Goal: Obtain resource: Download file/media

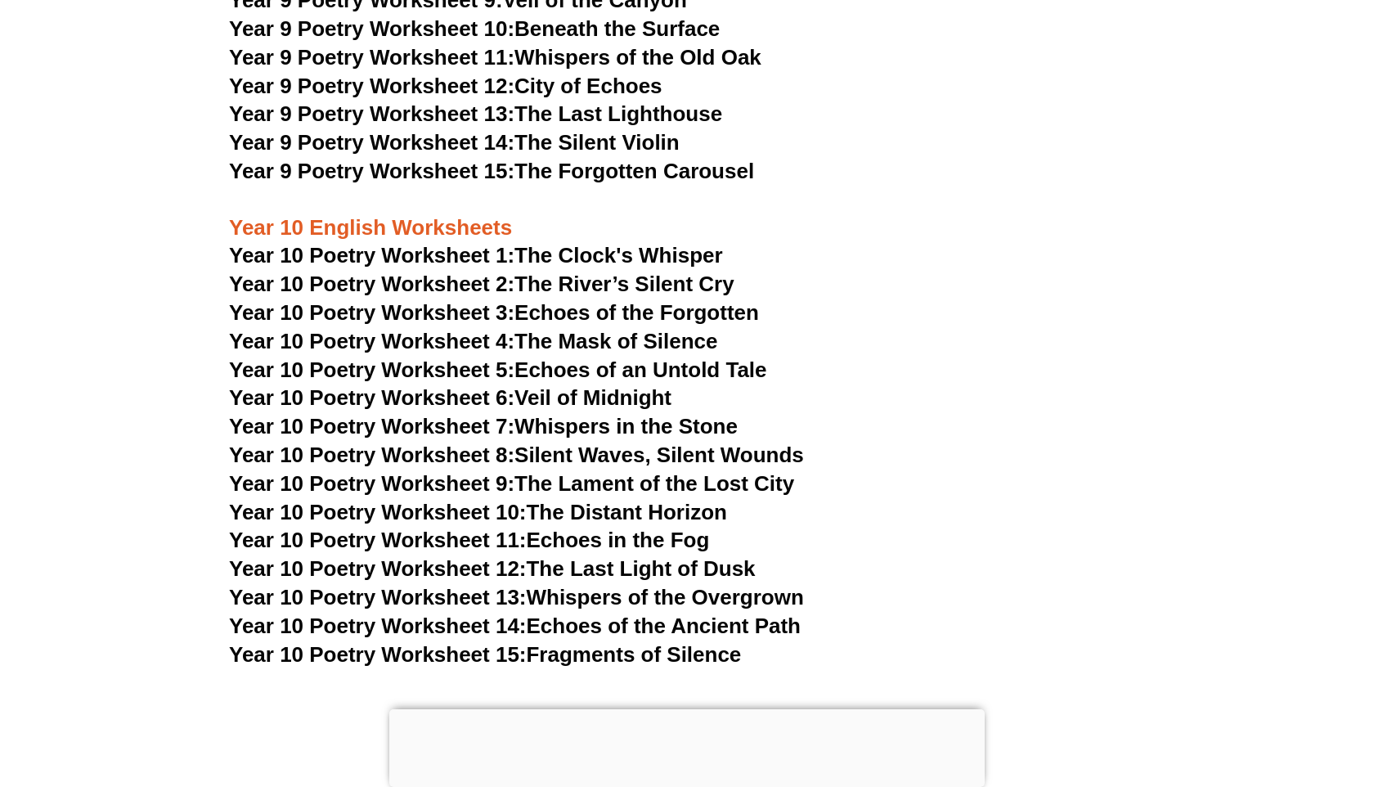
scroll to position [11891, 0]
click at [989, 299] on h3 "Year 10 Poetry Worksheet 3: Echoes of the Forgotten" at bounding box center [687, 313] width 916 height 28
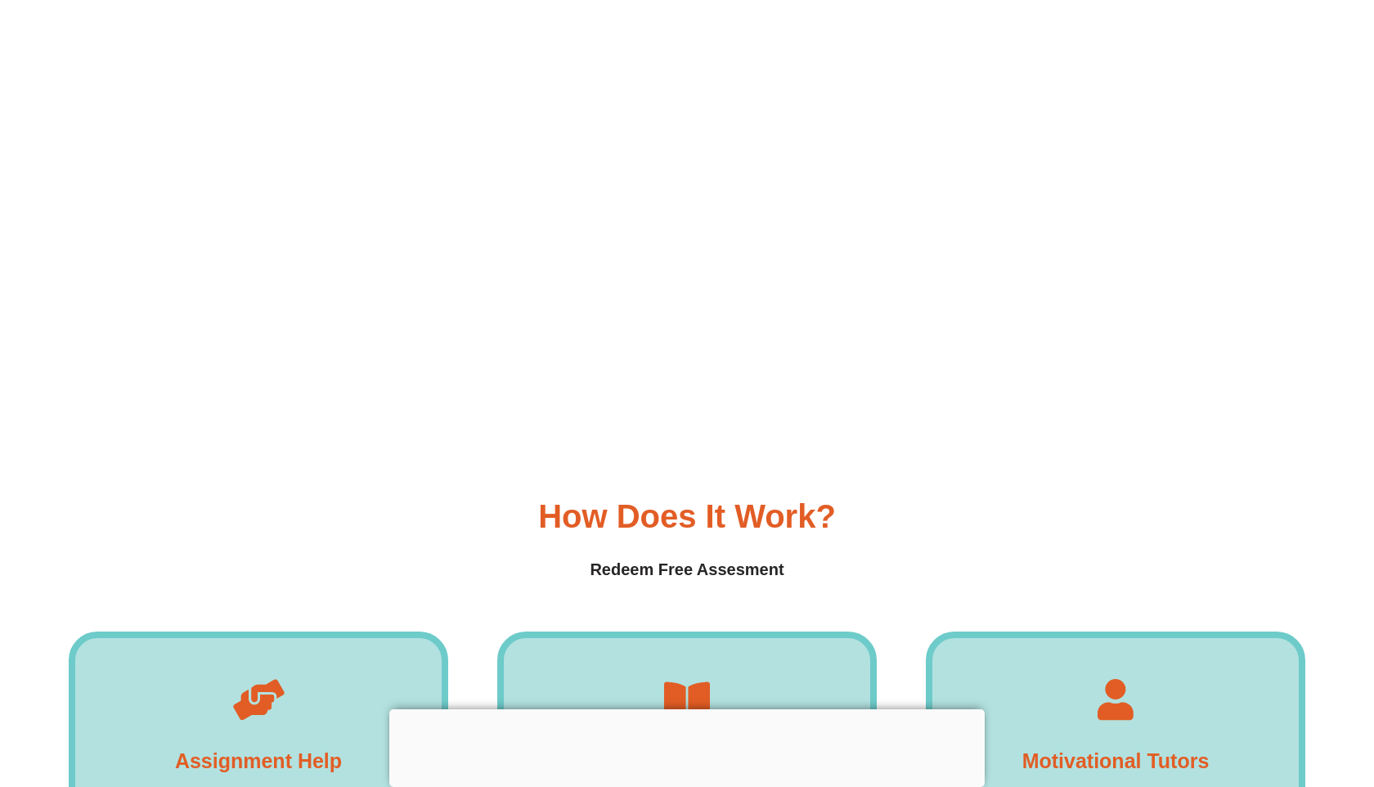
scroll to position [12992, 0]
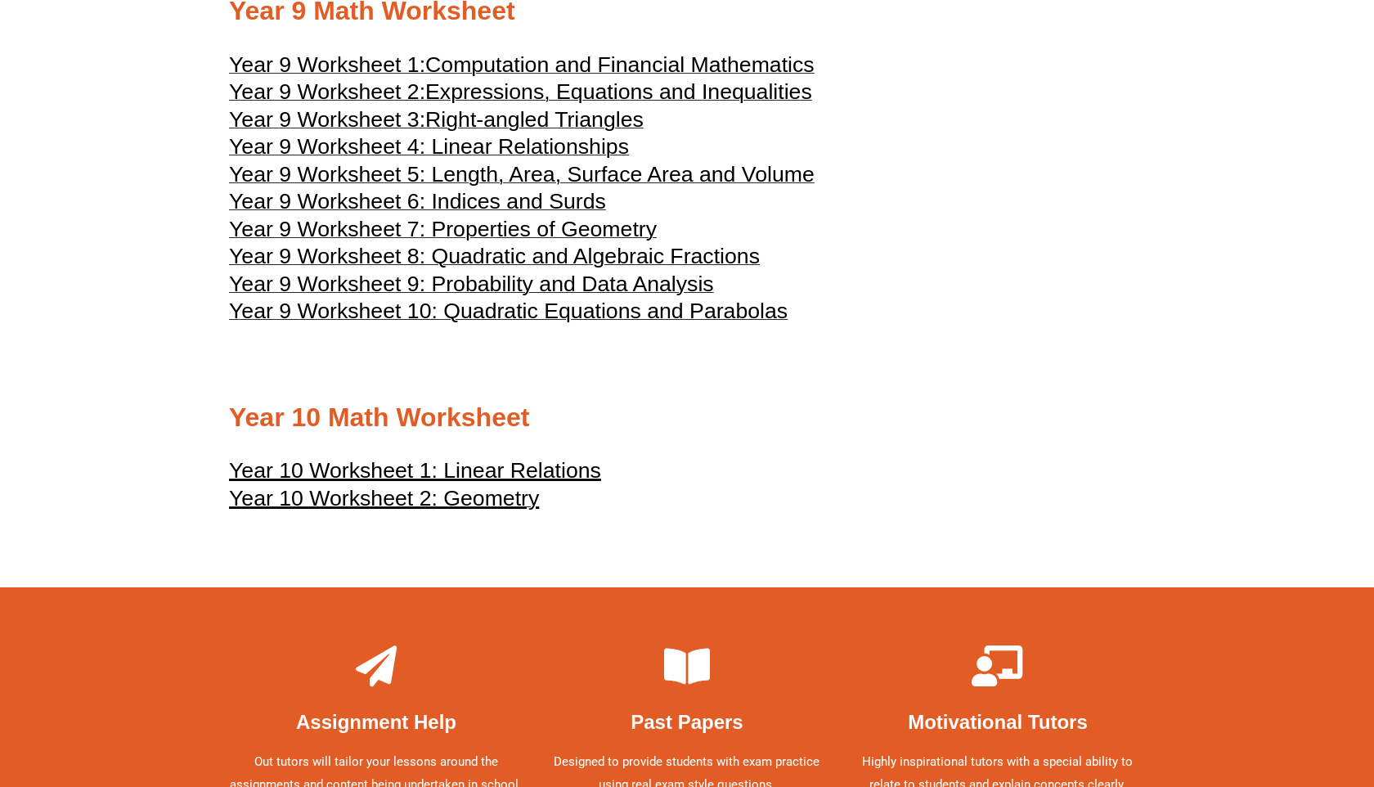
scroll to position [4842, 0]
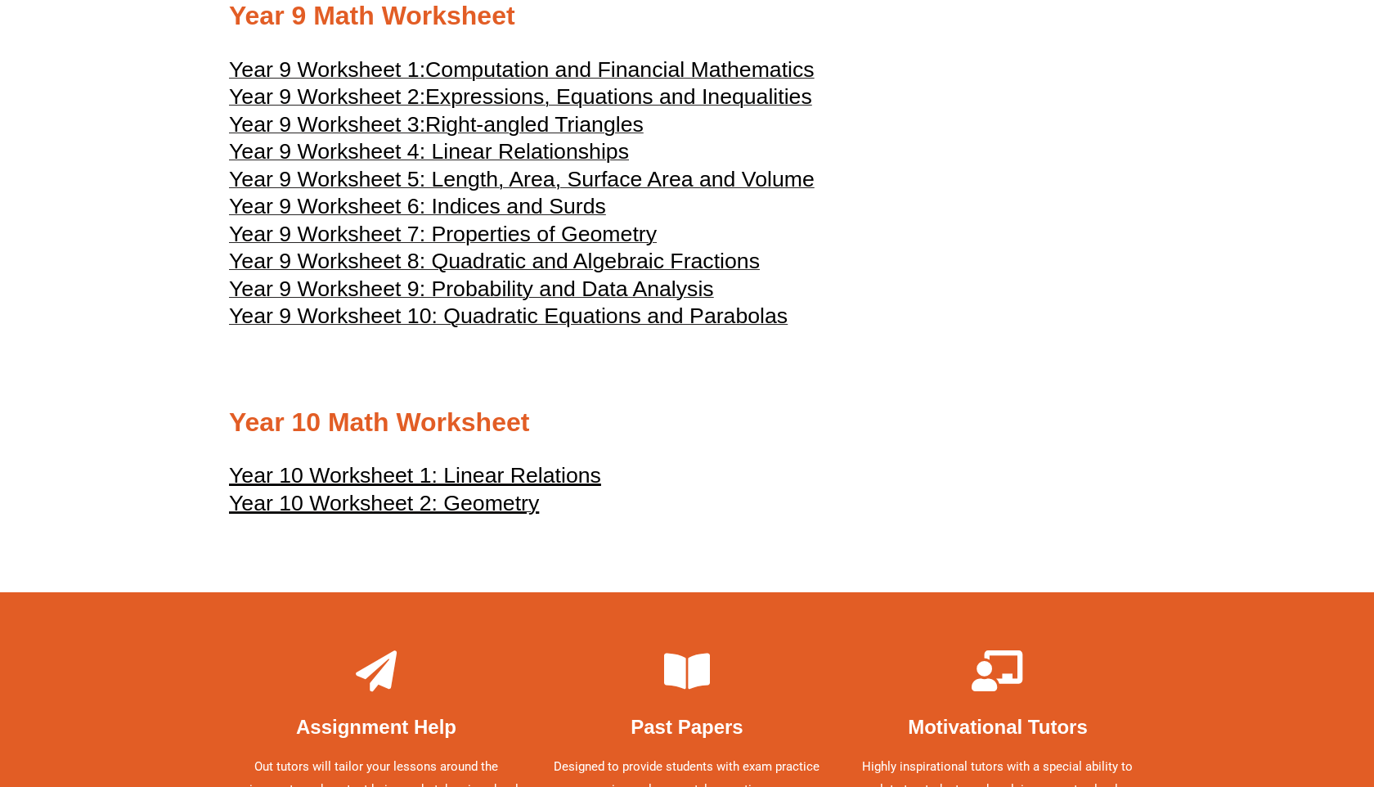
click at [403, 488] on u "Year 10 Worksheet 1: Linear Relations" at bounding box center [415, 475] width 372 height 25
click at [393, 515] on u "Year 10 Worksheet 2: Geometry" at bounding box center [384, 503] width 310 height 25
click at [401, 82] on span "Year 9 Worksheet 1:" at bounding box center [327, 69] width 196 height 25
